Goal: Task Accomplishment & Management: Use online tool/utility

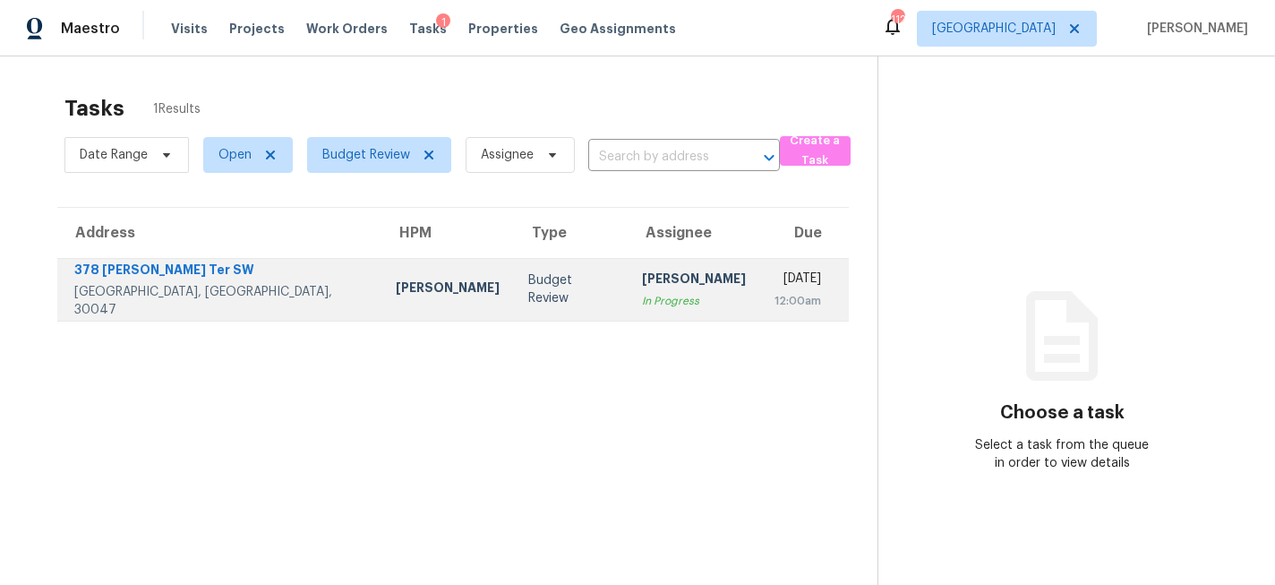
click at [514, 303] on td "Budget Review" at bounding box center [571, 289] width 114 height 63
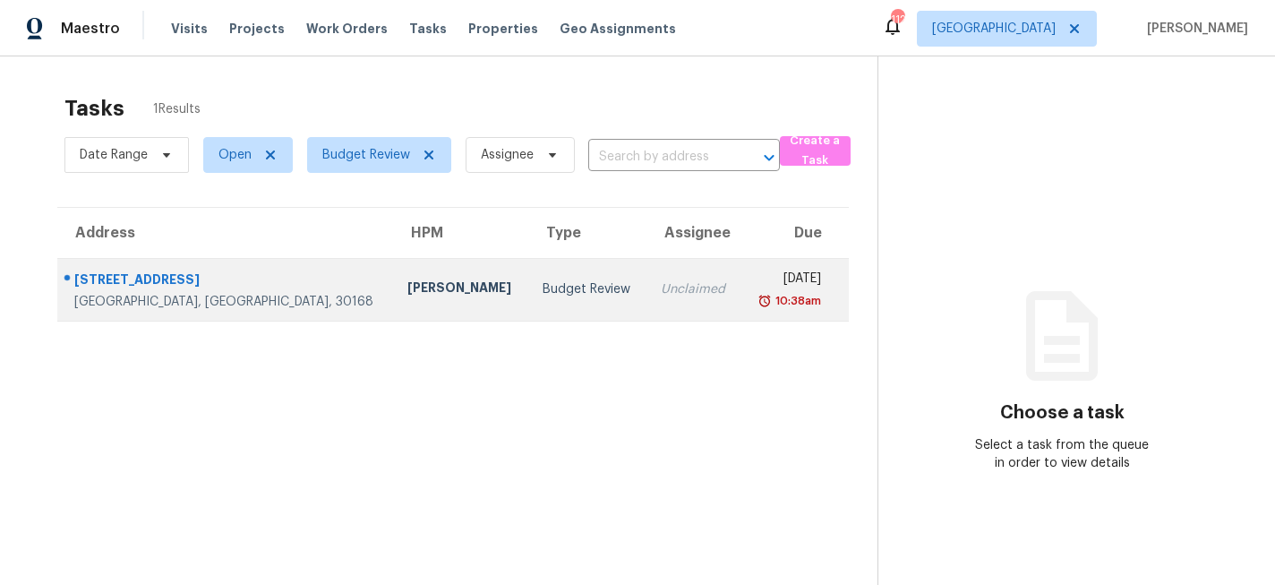
click at [407, 293] on div "Tim Godfrey" at bounding box center [460, 289] width 107 height 22
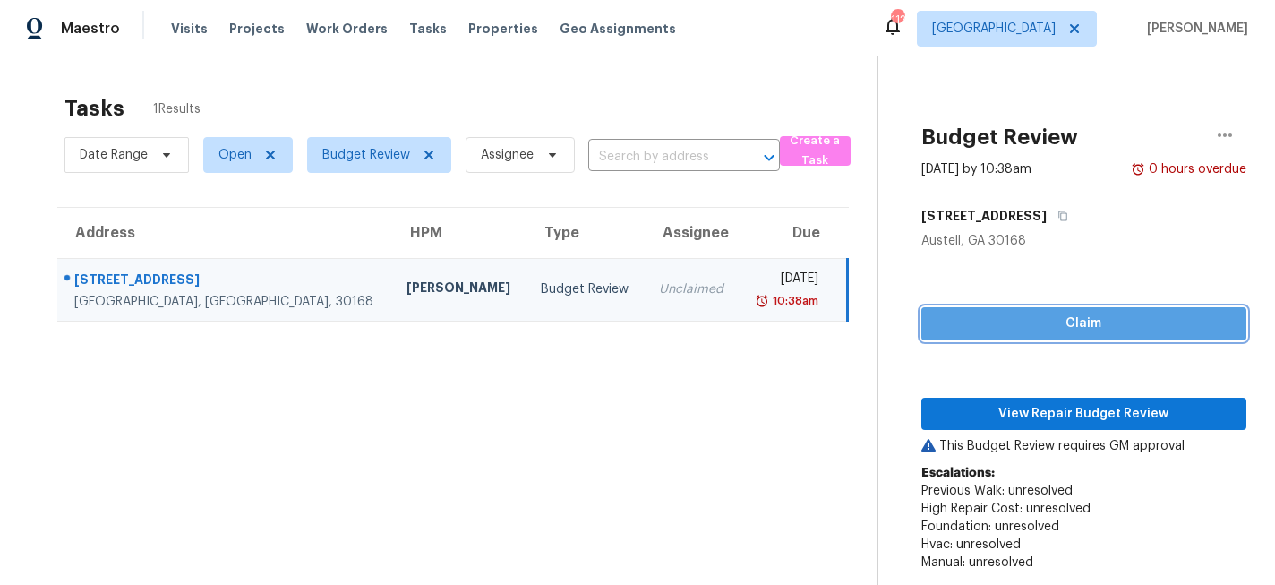
click at [1124, 315] on span "Claim" at bounding box center [1084, 324] width 296 height 22
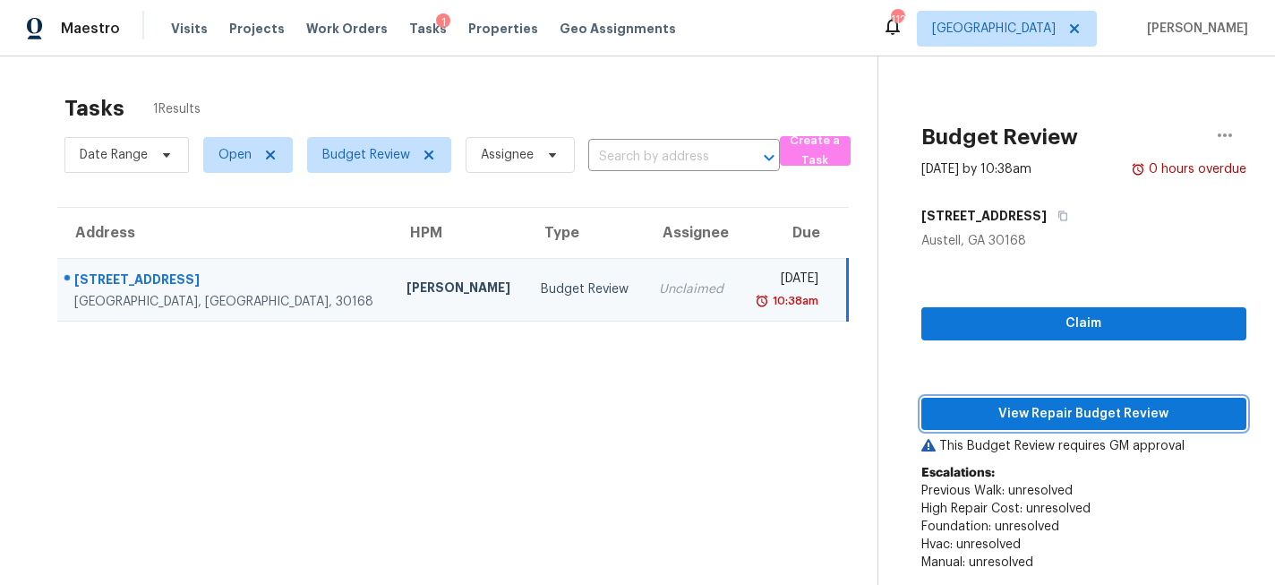
click at [1092, 411] on span "View Repair Budget Review" at bounding box center [1084, 414] width 296 height 22
